Goal: Obtain resource: Download file/media

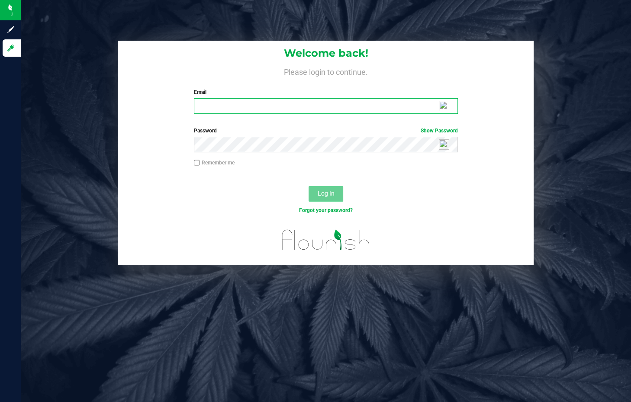
type input "[PERSON_NAME][EMAIL_ADDRESS][DOMAIN_NAME]"
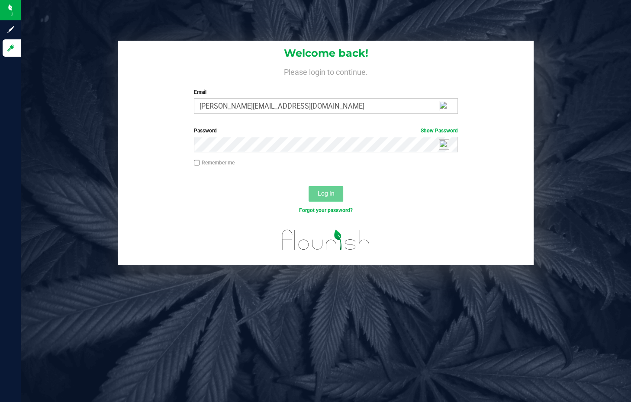
click at [333, 192] on span "Log In" at bounding box center [326, 193] width 17 height 7
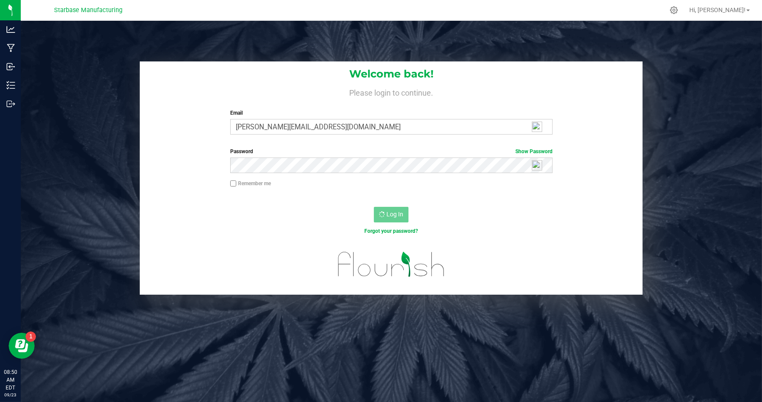
click at [237, 184] on label "Remember me" at bounding box center [250, 184] width 41 height 8
click at [236, 184] on input "Remember me" at bounding box center [233, 184] width 6 height 6
checkbox input "true"
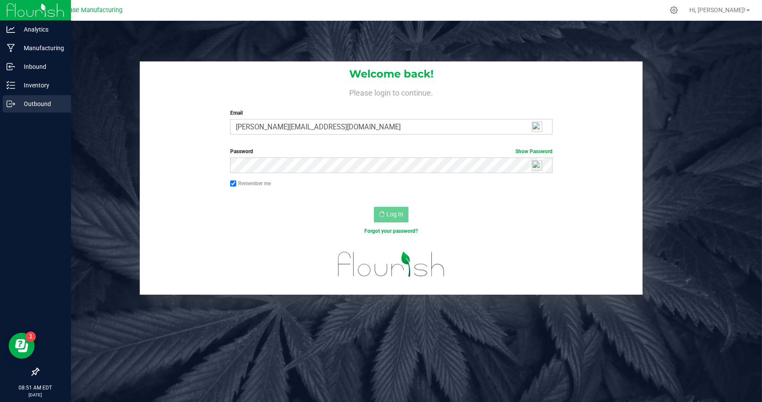
click at [13, 109] on div "Outbound" at bounding box center [37, 103] width 68 height 17
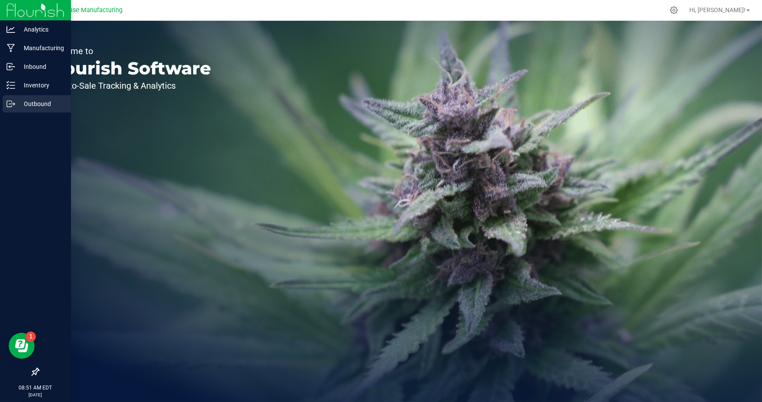
click at [38, 109] on div "Outbound" at bounding box center [37, 103] width 68 height 17
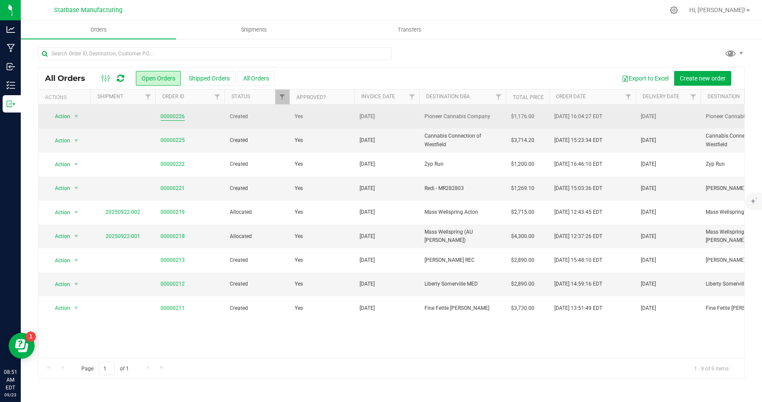
click at [174, 114] on link "00000226" at bounding box center [173, 117] width 24 height 8
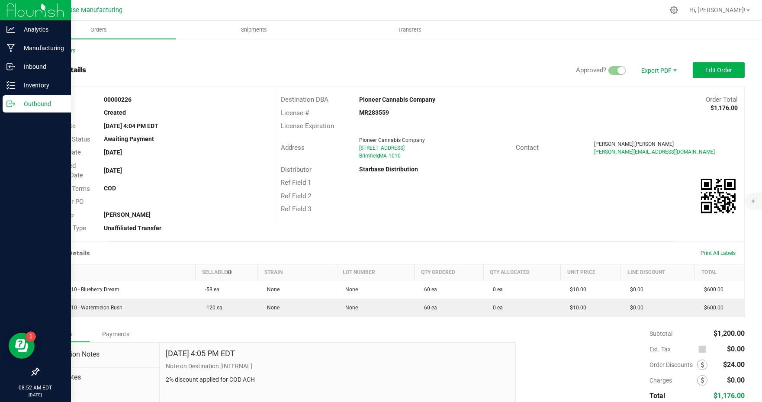
click at [16, 100] on p "Outbound" at bounding box center [41, 104] width 52 height 10
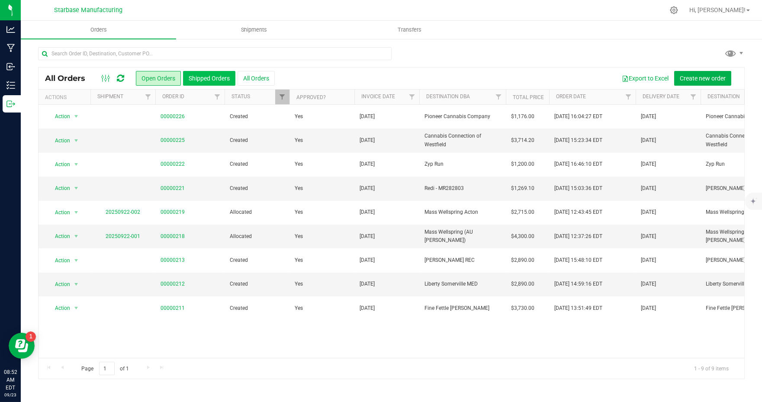
click at [200, 77] on button "Shipped Orders" at bounding box center [209, 78] width 52 height 15
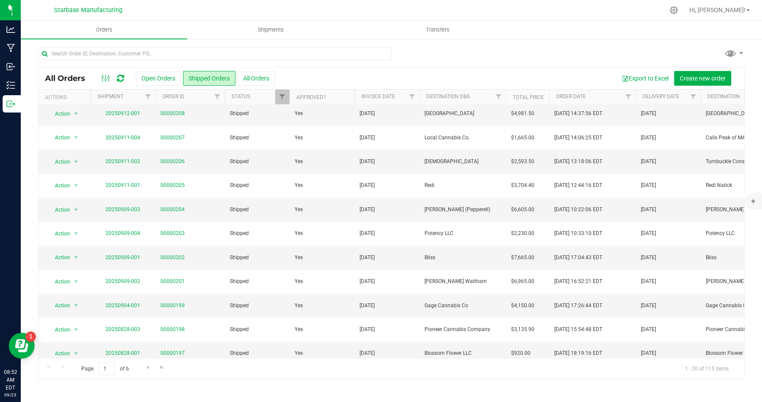
scroll to position [222, 0]
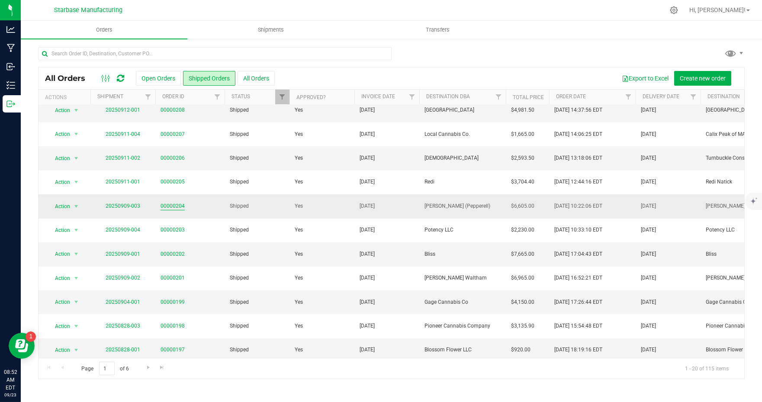
click at [172, 203] on link "00000204" at bounding box center [173, 206] width 24 height 8
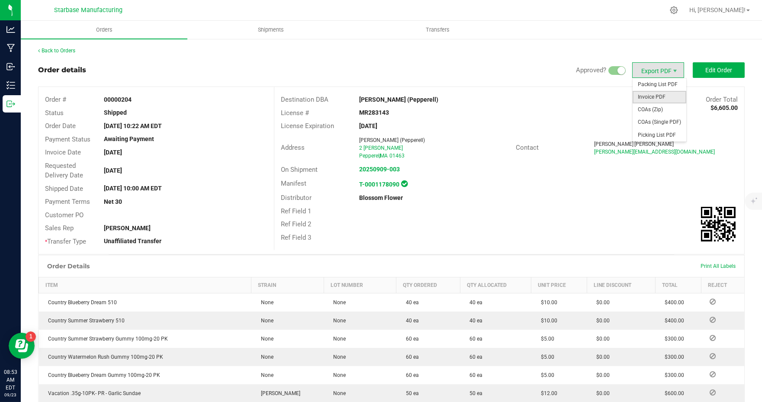
click at [651, 97] on span "Invoice PDF" at bounding box center [660, 97] width 54 height 13
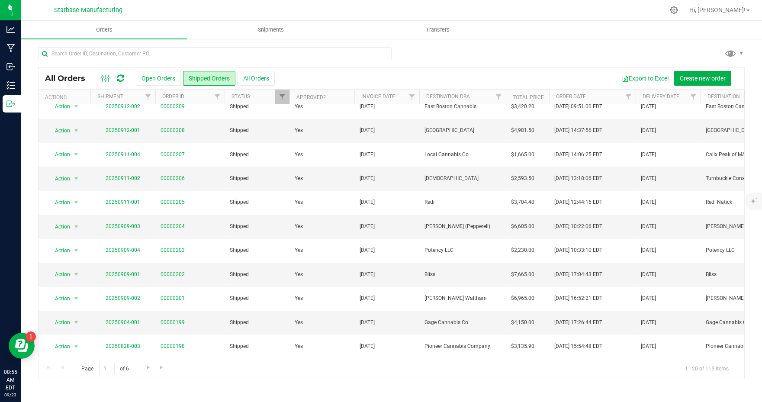
scroll to position [206, 0]
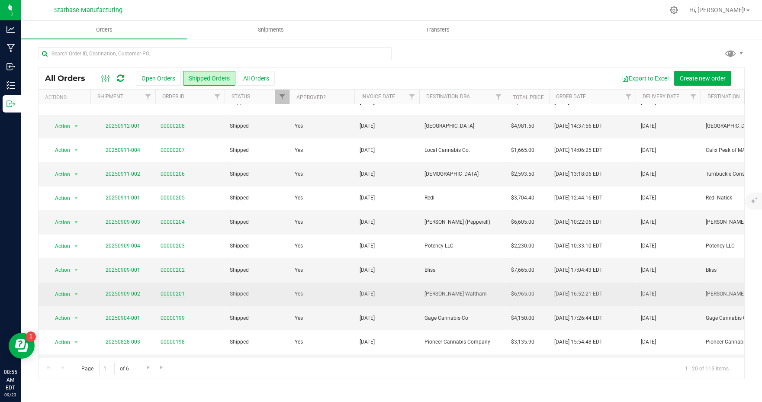
click at [171, 290] on link "00000201" at bounding box center [173, 294] width 24 height 8
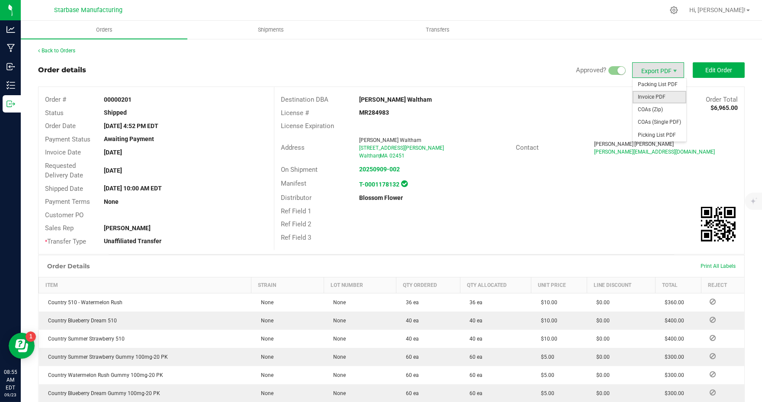
click at [669, 97] on span "Invoice PDF" at bounding box center [660, 97] width 54 height 13
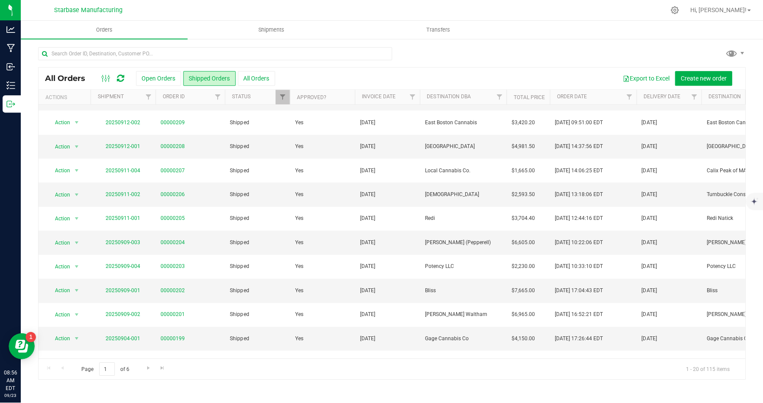
scroll to position [192, 0]
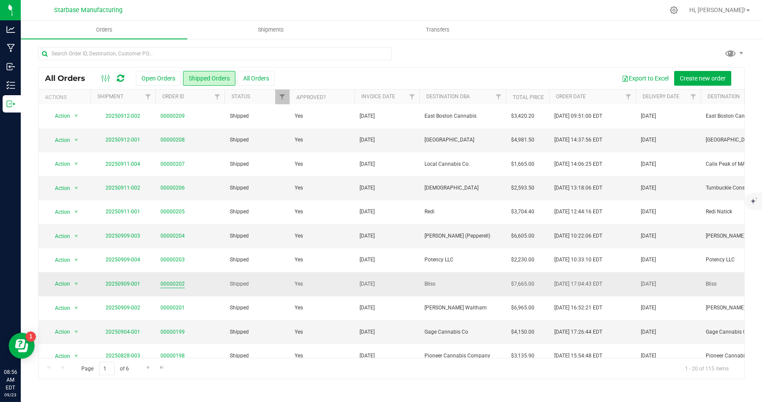
click at [166, 280] on link "00000202" at bounding box center [173, 284] width 24 height 8
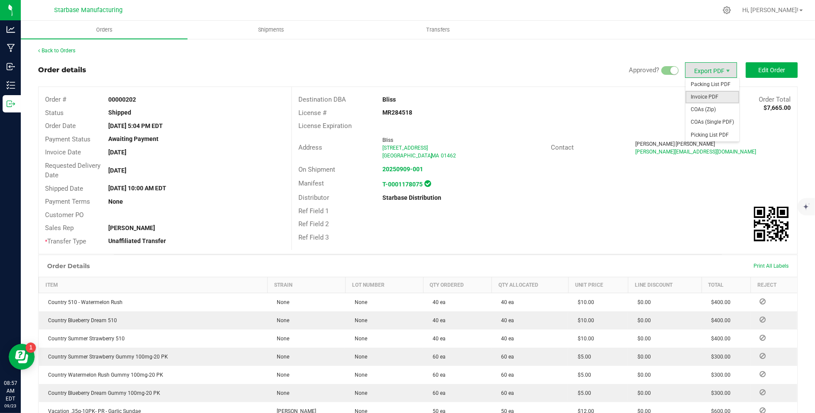
click at [711, 96] on span "Invoice PDF" at bounding box center [712, 97] width 54 height 13
